Goal: Task Accomplishment & Management: Manage account settings

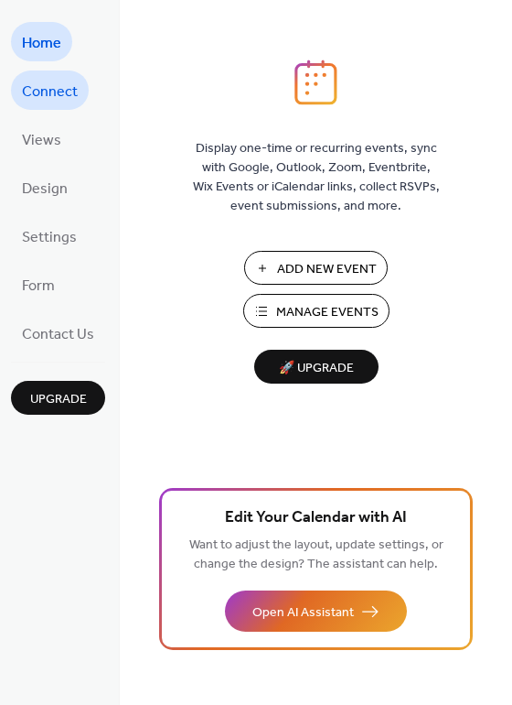
click at [55, 98] on span "Connect" at bounding box center [50, 92] width 56 height 28
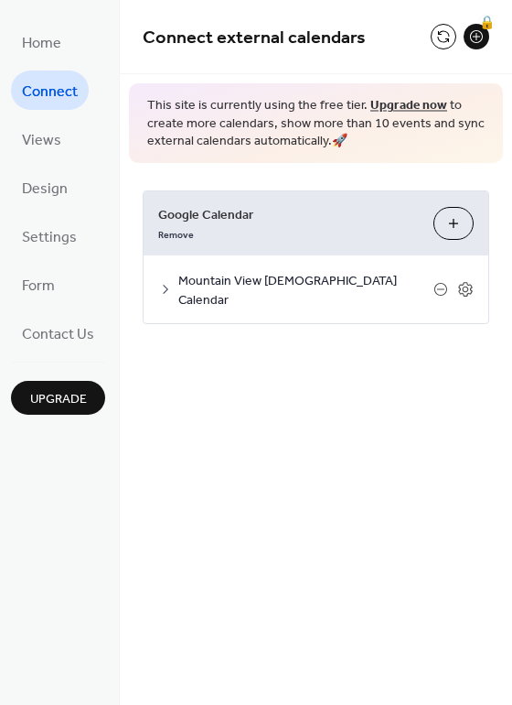
click at [317, 230] on div "Remove" at bounding box center [288, 232] width 261 height 19
click at [443, 225] on button "Choose Calendars" at bounding box center [454, 223] width 40 height 33
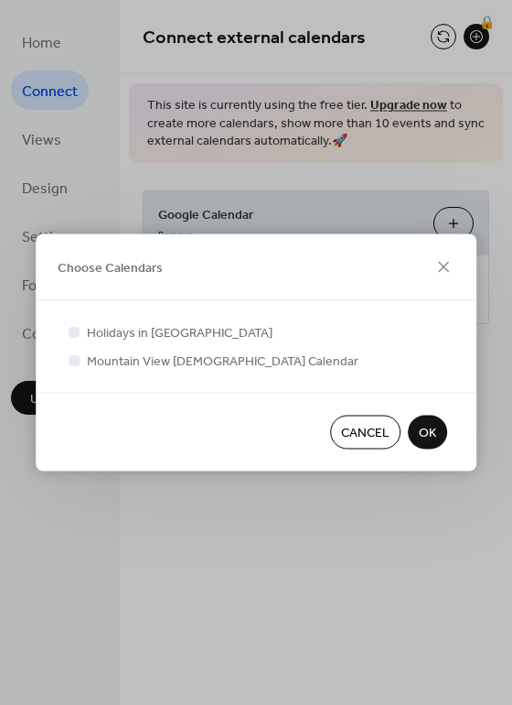
click at [430, 438] on span "OK" at bounding box center [427, 433] width 17 height 19
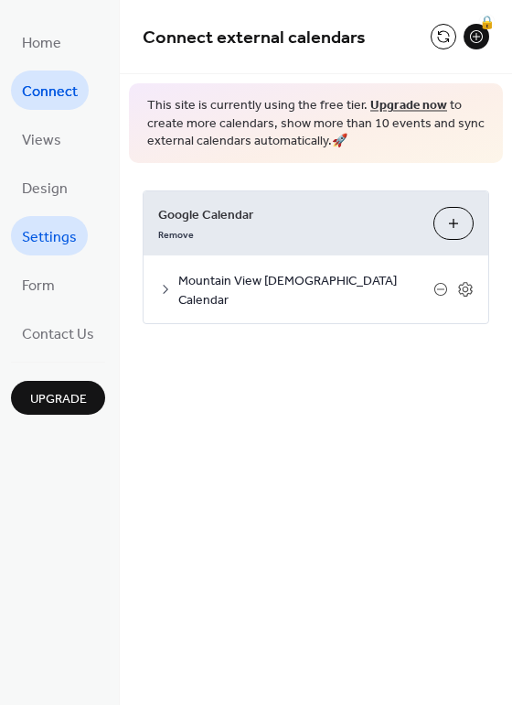
click at [50, 247] on span "Settings" at bounding box center [49, 237] width 55 height 28
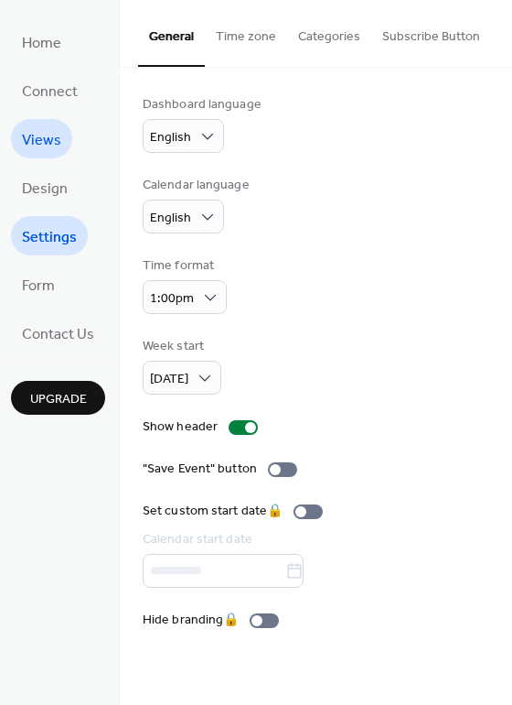
drag, startPoint x: 41, startPoint y: 188, endPoint x: 26, endPoint y: 147, distance: 43.2
click at [42, 188] on span "Design" at bounding box center [45, 189] width 46 height 28
